Goal: Information Seeking & Learning: Check status

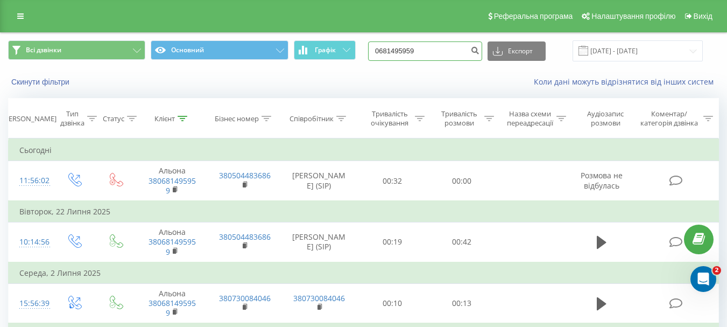
drag, startPoint x: 0, startPoint y: 0, endPoint x: 373, endPoint y: 49, distance: 376.0
click at [373, 49] on div "Всі дзвінки Основний Графік 0681495959 Експорт .csv .xls .xlsx [DATE] - [DATE]" at bounding box center [363, 50] width 711 height 21
paste input "380660981150"
type input "380660981150"
click at [479, 52] on icon "submit" at bounding box center [474, 49] width 9 height 6
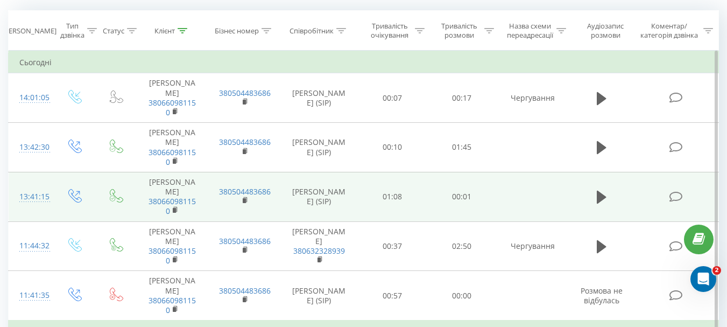
scroll to position [108, 0]
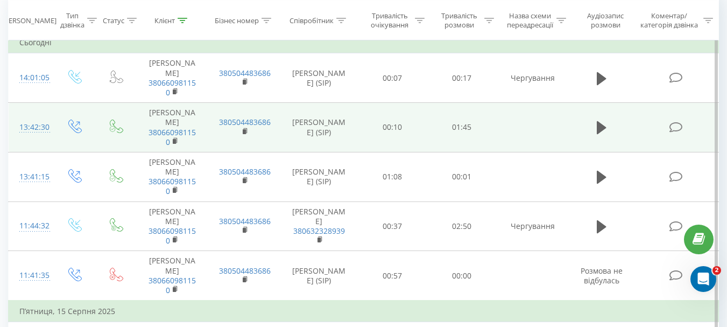
drag, startPoint x: 344, startPoint y: 134, endPoint x: 295, endPoint y: 110, distance: 55.3
click at [295, 110] on td "Свіржевський Артем Васильович (SIP)" at bounding box center [318, 127] width 77 height 49
copy td "Свіржевський Артем Васильович"
click at [600, 122] on icon at bounding box center [602, 127] width 10 height 15
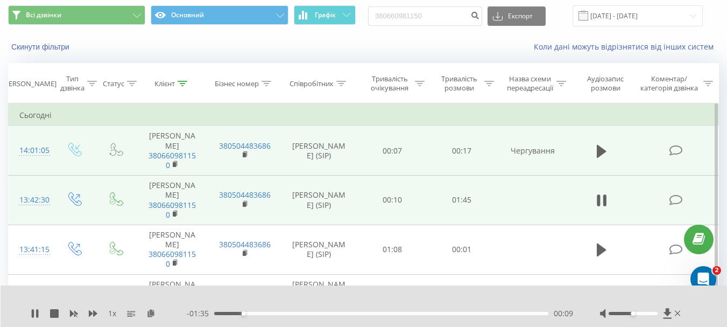
scroll to position [54, 0]
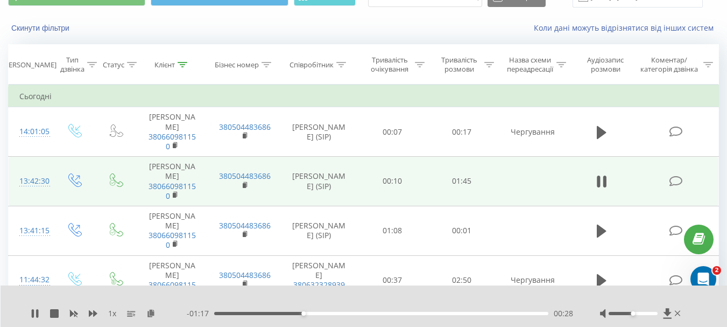
click at [323, 313] on div "00:28" at bounding box center [381, 312] width 334 height 3
click at [441, 311] on div "- 00:41 01:04 01:04" at bounding box center [380, 313] width 386 height 11
click at [445, 315] on div "- 00:40 01:04 01:04" at bounding box center [380, 313] width 386 height 11
click at [38, 308] on div "1 x" at bounding box center [109, 313] width 156 height 11
click at [26, 308] on div "1 x - 00:19 01:25 01:25" at bounding box center [364, 305] width 727 height 41
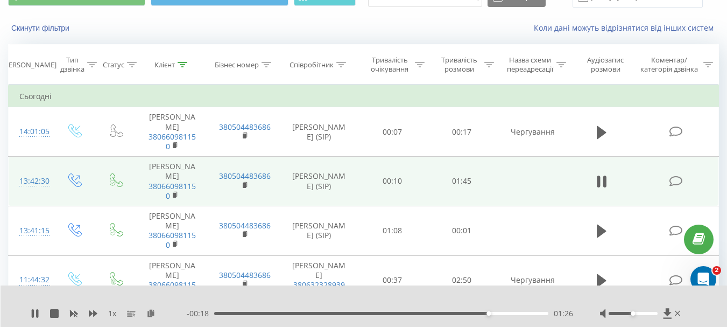
drag, startPoint x: 31, startPoint y: 311, endPoint x: 36, endPoint y: 308, distance: 5.8
click at [32, 311] on icon at bounding box center [35, 313] width 9 height 9
